Goal: Transaction & Acquisition: Purchase product/service

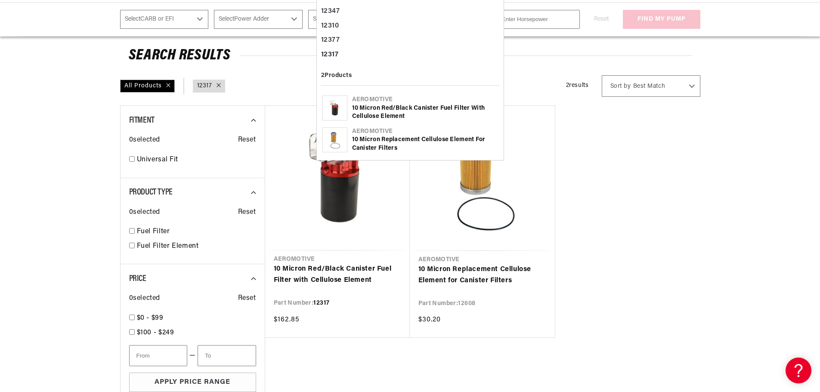
click at [147, 19] on select "Select CARB or EFI [GEOGRAPHIC_DATA] Fuel Injected" at bounding box center [164, 19] width 89 height 19
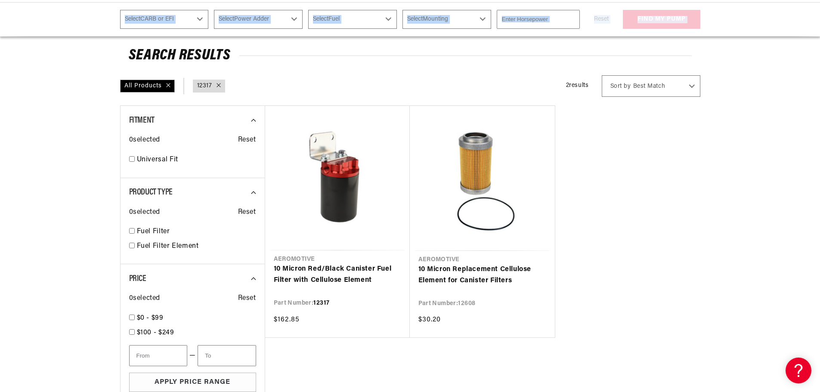
drag, startPoint x: 56, startPoint y: 35, endPoint x: 60, endPoint y: 42, distance: 7.9
click at [683, 173] on ul "Aeromotive 10 Micron Red/Black Canister Fuel Filter with Cellulose Element Part…" at bounding box center [482, 221] width 435 height 232
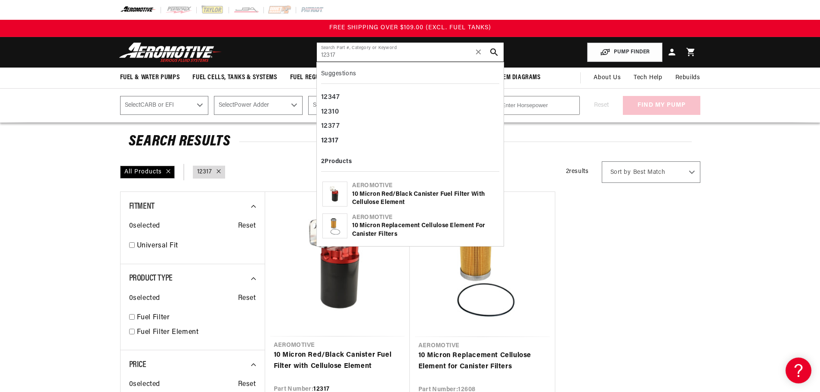
drag, startPoint x: 349, startPoint y: 57, endPoint x: 170, endPoint y: 62, distance: 179.5
click at [294, 58] on header "Fuel & Water Pumps Back In-Tank In-Line Fuel Pumps" at bounding box center [410, 52] width 623 height 31
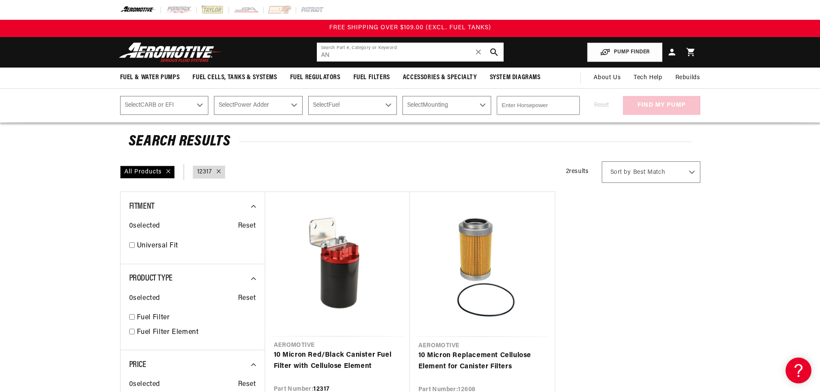
type input "A"
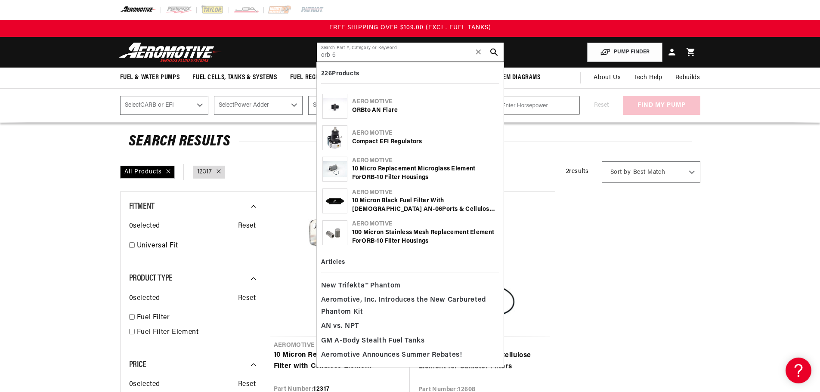
type input "orb 6"
click at [365, 110] on b "ORB" at bounding box center [358, 110] width 13 height 6
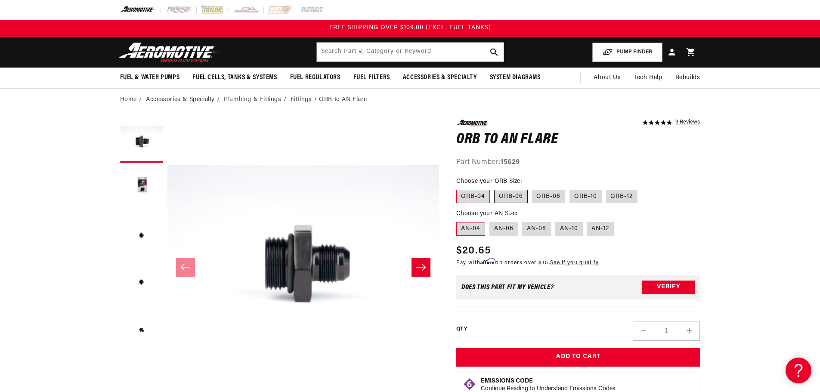
click at [511, 194] on label "ORB-06" at bounding box center [511, 197] width 34 height 14
click at [494, 188] on input "ORB-06" at bounding box center [494, 188] width 0 height 0
radio input "true"
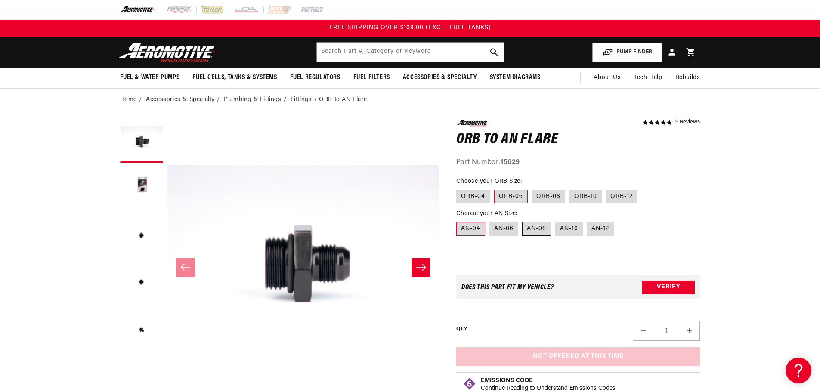
click at [540, 229] on label "AN-08" at bounding box center [536, 229] width 29 height 14
click at [523, 221] on input "AN-08" at bounding box center [522, 220] width 0 height 0
radio input "true"
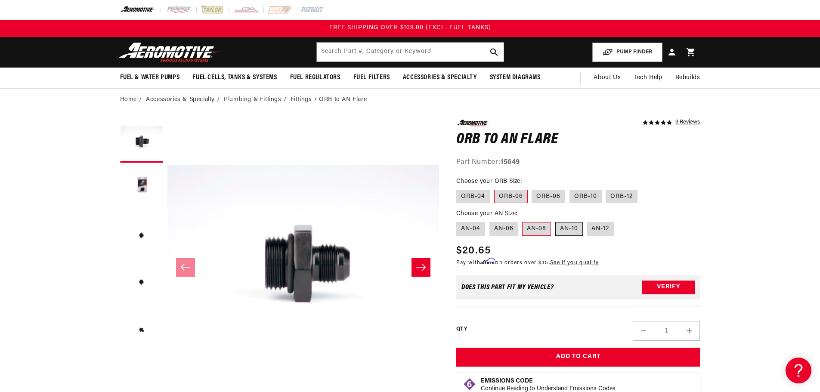
click at [567, 231] on label "AN-10" at bounding box center [569, 229] width 28 height 14
click at [591, 250] on div "Regular price $20.65" at bounding box center [527, 250] width 143 height 15
click at [604, 231] on label "AN-12" at bounding box center [600, 229] width 27 height 14
click at [587, 221] on input "AN-12" at bounding box center [587, 220] width 0 height 0
radio input "true"
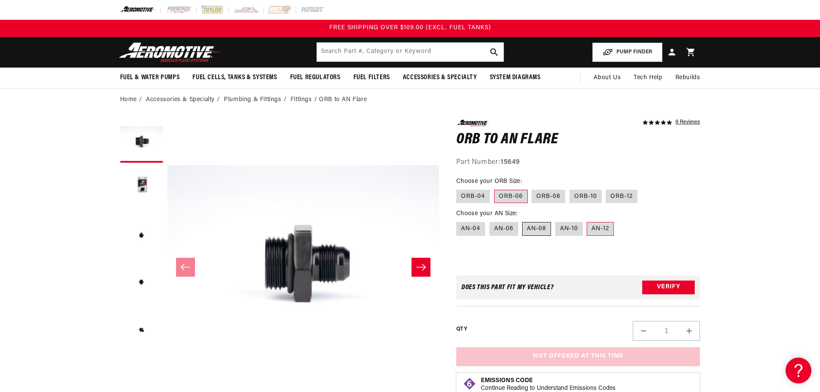
click at [543, 229] on label "AN-08" at bounding box center [536, 229] width 29 height 14
click at [523, 221] on input "AN-08" at bounding box center [522, 220] width 0 height 0
radio input "true"
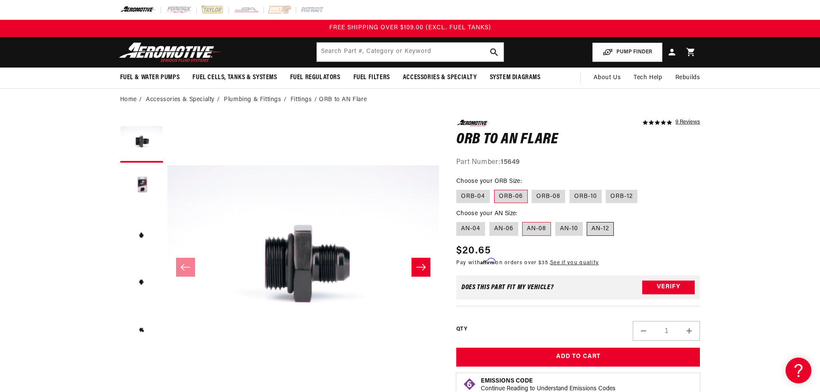
click at [596, 229] on label "AN-12" at bounding box center [600, 229] width 27 height 14
click at [587, 221] on input "AN-12" at bounding box center [587, 220] width 0 height 0
radio input "true"
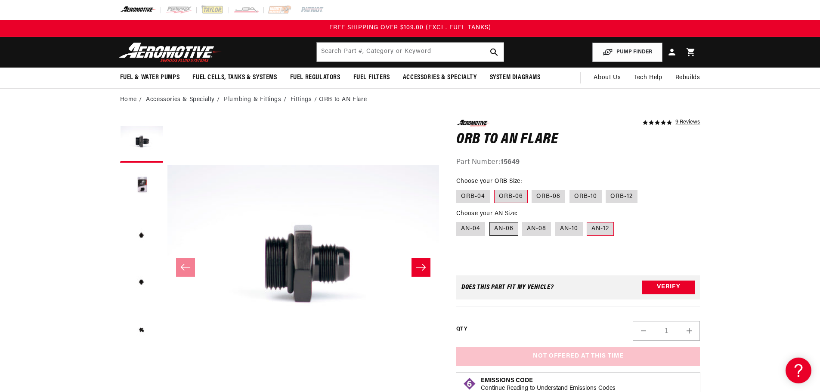
click at [506, 230] on label "AN-06" at bounding box center [503, 229] width 29 height 14
click at [490, 221] on input "AN-06" at bounding box center [489, 220] width 0 height 0
radio input "true"
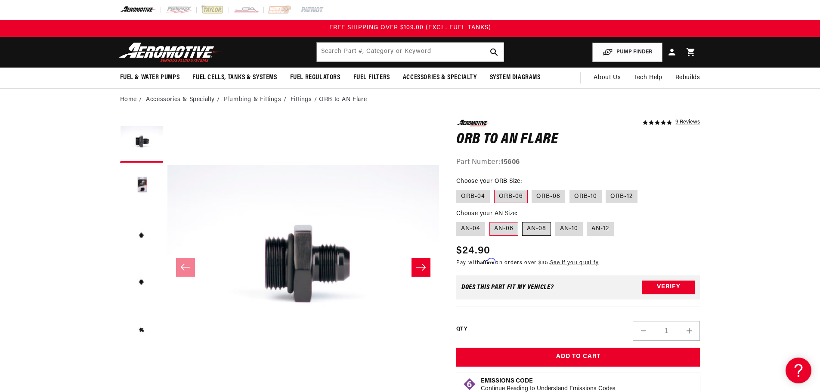
click at [540, 231] on label "AN-08" at bounding box center [536, 229] width 29 height 14
click at [523, 221] on input "AN-08" at bounding box center [522, 220] width 0 height 0
radio input "true"
click at [513, 232] on label "AN-06" at bounding box center [503, 229] width 29 height 14
click at [490, 221] on input "AN-06" at bounding box center [489, 220] width 0 height 0
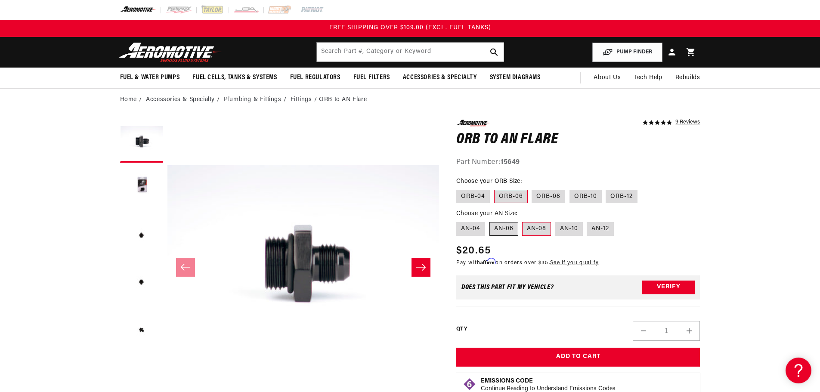
radio input "true"
click at [538, 231] on label "AN-08" at bounding box center [536, 229] width 29 height 14
click at [523, 221] on input "AN-08" at bounding box center [522, 220] width 0 height 0
radio input "true"
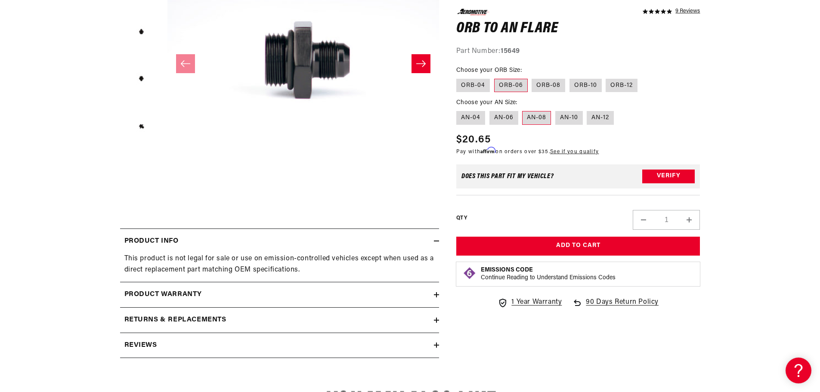
scroll to position [215, 0]
